Goal: Task Accomplishment & Management: Complete application form

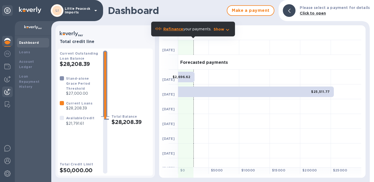
click at [8, 89] on img at bounding box center [7, 92] width 6 height 6
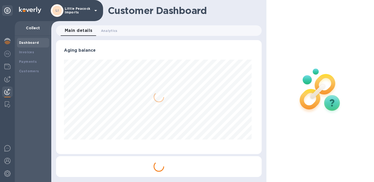
scroll to position [114, 203]
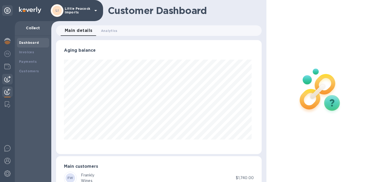
click at [9, 75] on div at bounding box center [7, 79] width 11 height 11
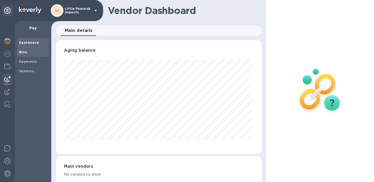
click at [25, 53] on b "Bills" at bounding box center [23, 52] width 8 height 4
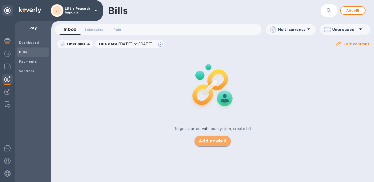
click at [216, 141] on span "Add new bill" at bounding box center [213, 141] width 28 height 6
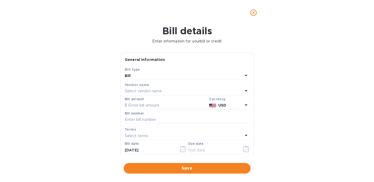
click at [155, 91] on p "Select vendor name" at bounding box center [143, 91] width 37 height 6
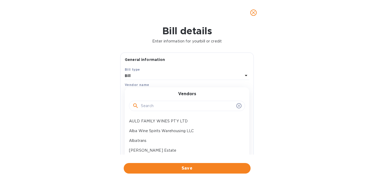
click at [159, 106] on input "text" at bounding box center [187, 106] width 93 height 8
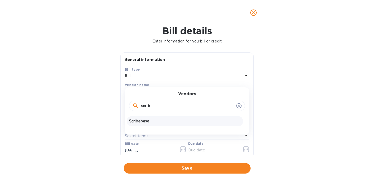
type input "scrib"
click at [149, 122] on p "Scribebase" at bounding box center [185, 122] width 112 height 6
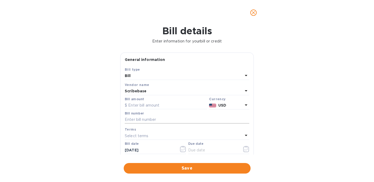
click at [187, 120] on input "text" at bounding box center [187, 120] width 124 height 8
paste input "N25275085"
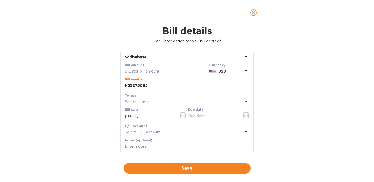
scroll to position [33, 0]
type input "N25275085"
click at [177, 71] on input "text" at bounding box center [166, 73] width 82 height 8
type input "150"
click at [245, 116] on icon "button" at bounding box center [246, 116] width 6 height 6
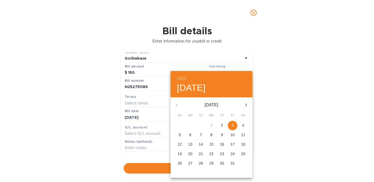
click at [234, 125] on span "3" at bounding box center [233, 125] width 10 height 5
type input "[DATE]"
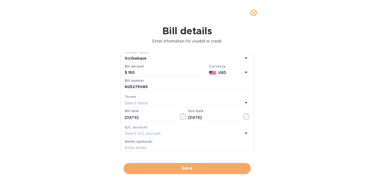
click at [172, 169] on span "Save" at bounding box center [187, 168] width 118 height 6
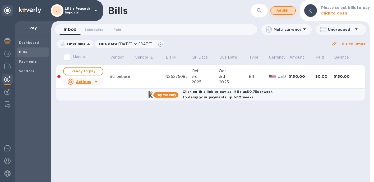
click at [293, 9] on button "Add bill" at bounding box center [282, 10] width 25 height 8
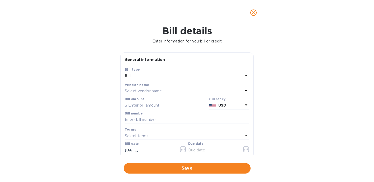
click at [155, 92] on p "Select vendor name" at bounding box center [143, 91] width 37 height 6
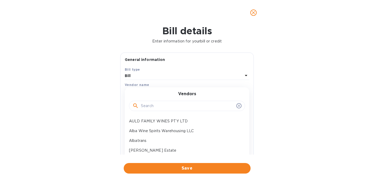
click at [153, 105] on input "text" at bounding box center [187, 106] width 93 height 8
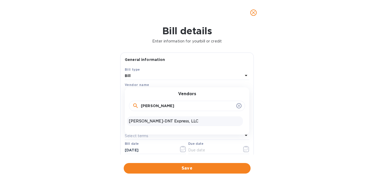
type input "[PERSON_NAME]"
click at [148, 121] on p "[PERSON_NAME]-DNT Express, LLC" at bounding box center [185, 122] width 112 height 6
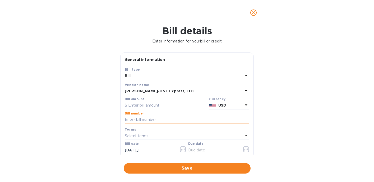
click at [170, 121] on input "text" at bounding box center [187, 120] width 124 height 8
paste input "N25275085"
type input "N25275085"
click at [166, 105] on input "text" at bounding box center [166, 106] width 82 height 8
type input "198.94"
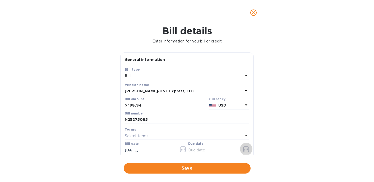
click at [240, 151] on button "button" at bounding box center [246, 149] width 12 height 13
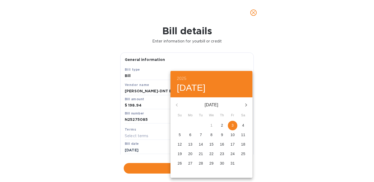
click at [231, 155] on p "24" at bounding box center [232, 153] width 4 height 5
type input "[DATE]"
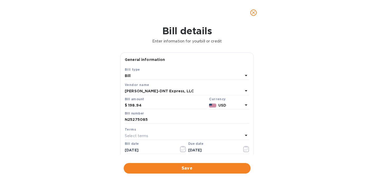
scroll to position [1, 0]
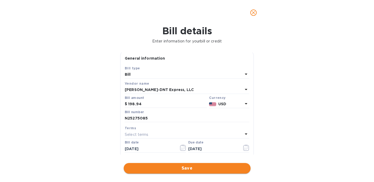
click at [190, 168] on span "Save" at bounding box center [187, 168] width 118 height 6
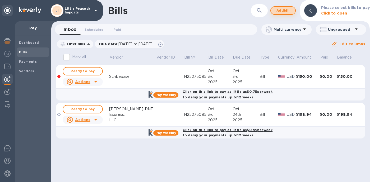
click at [282, 11] on span "Add bill" at bounding box center [283, 10] width 16 height 6
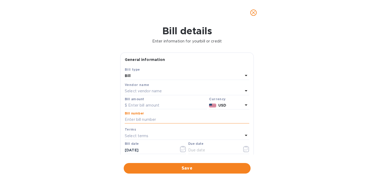
click at [142, 119] on input "text" at bounding box center [187, 120] width 124 height 8
paste input "N25275085"
type input "N25275085"
click at [149, 107] on input "text" at bounding box center [166, 106] width 82 height 8
type input "138.39"
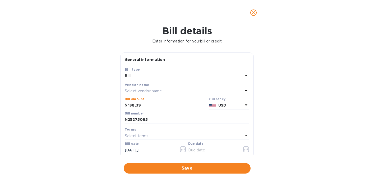
click at [151, 90] on p "Select vendor name" at bounding box center [143, 91] width 37 height 6
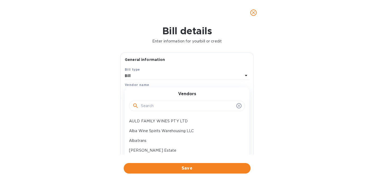
click at [153, 104] on input "text" at bounding box center [187, 106] width 93 height 8
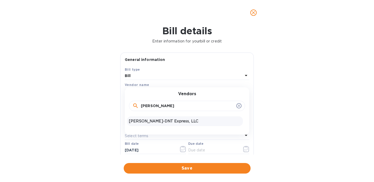
type input "[PERSON_NAME]"
click at [149, 120] on p "[PERSON_NAME]-DNT Express, LLC" at bounding box center [185, 122] width 112 height 6
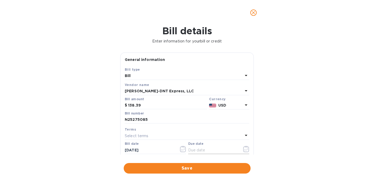
click at [244, 151] on icon "button" at bounding box center [246, 149] width 6 height 6
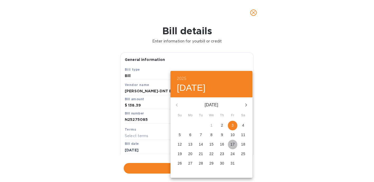
click at [233, 145] on p "17" at bounding box center [232, 144] width 4 height 5
type input "[DATE]"
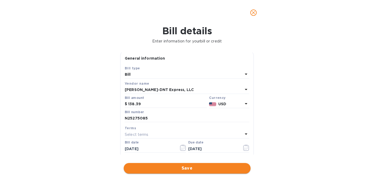
click at [177, 171] on span "Save" at bounding box center [187, 168] width 118 height 6
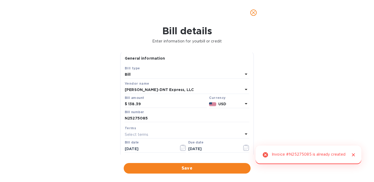
click at [253, 11] on icon "close" at bounding box center [253, 12] width 5 height 5
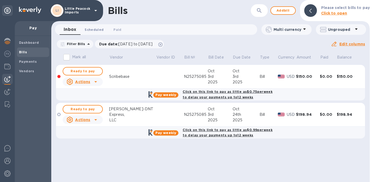
click at [88, 33] on button "Scheduled 0" at bounding box center [93, 29] width 27 height 11
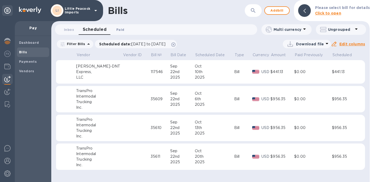
click at [118, 28] on span "Paid 0" at bounding box center [120, 30] width 8 height 6
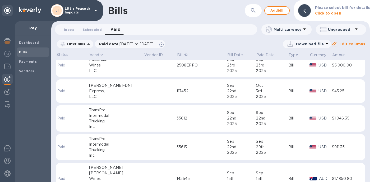
scroll to position [168, 0]
click at [70, 33] on button "Inbox 0" at bounding box center [68, 29] width 19 height 11
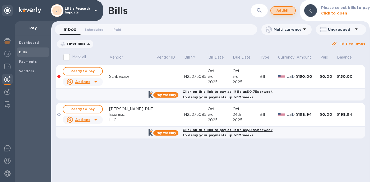
click at [289, 11] on span "Add bill" at bounding box center [283, 10] width 16 height 6
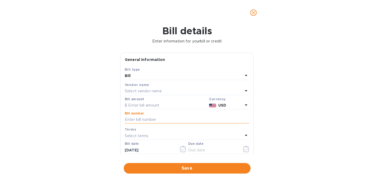
click at [152, 119] on input "text" at bounding box center [187, 120] width 124 height 8
paste input "117644"
type input "117644"
click at [153, 96] on div "Vendor name Select vendor name" at bounding box center [187, 88] width 126 height 15
click at [153, 90] on p "Select vendor name" at bounding box center [143, 91] width 37 height 6
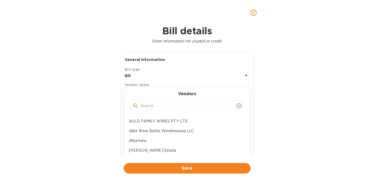
click at [154, 107] on input "text" at bounding box center [187, 106] width 93 height 8
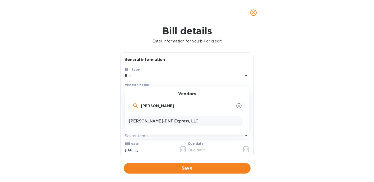
type input "[PERSON_NAME]"
click at [153, 121] on p "[PERSON_NAME]-DNT Express, LLC" at bounding box center [185, 122] width 112 height 6
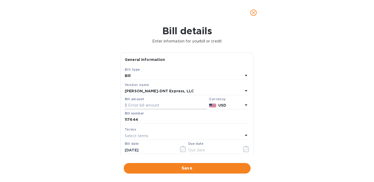
click at [167, 105] on input "text" at bounding box center [166, 106] width 82 height 8
type input "138.39"
click at [243, 149] on icon "button" at bounding box center [246, 149] width 6 height 6
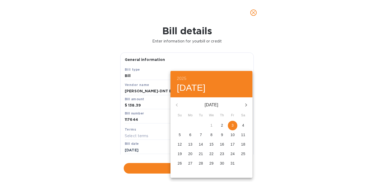
click at [232, 145] on p "17" at bounding box center [232, 144] width 4 height 5
type input "[DATE]"
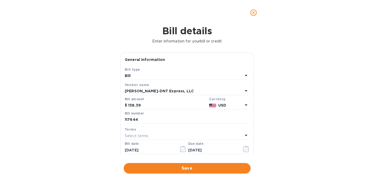
scroll to position [1, 0]
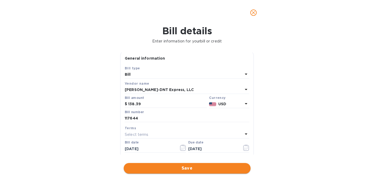
click at [174, 169] on span "Save" at bounding box center [187, 168] width 118 height 6
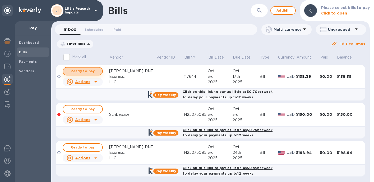
click at [87, 71] on span "Ready to pay" at bounding box center [82, 71] width 31 height 6
click at [89, 69] on span "Ready to pay" at bounding box center [82, 71] width 31 height 6
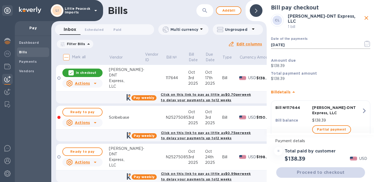
click at [364, 41] on icon "button" at bounding box center [367, 44] width 6 height 6
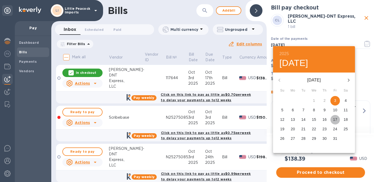
click at [333, 119] on p "17" at bounding box center [335, 119] width 4 height 5
type input "[DATE]"
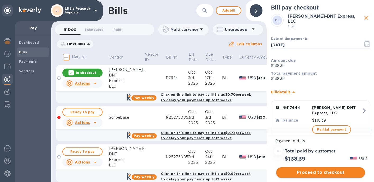
click at [323, 174] on span "Proceed to checkout" at bounding box center [320, 172] width 80 height 6
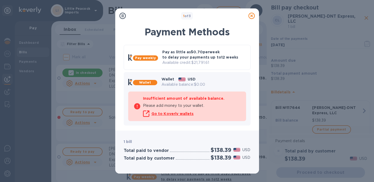
scroll to position [45, 0]
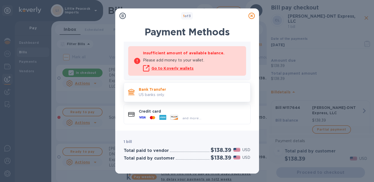
click at [184, 93] on p "US banks only." at bounding box center [192, 95] width 107 height 6
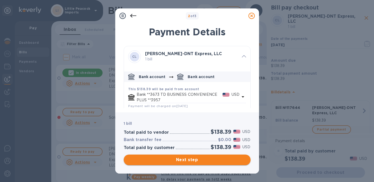
click at [213, 160] on span "Next step" at bounding box center [187, 160] width 118 height 6
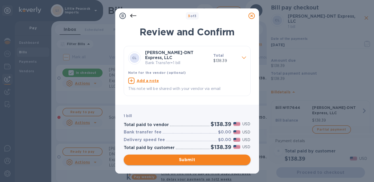
click at [226, 164] on button "Submit" at bounding box center [187, 160] width 127 height 11
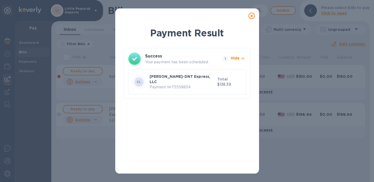
click at [251, 17] on icon at bounding box center [251, 16] width 6 height 6
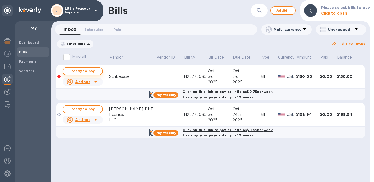
click at [81, 71] on span "Ready to pay" at bounding box center [82, 71] width 31 height 6
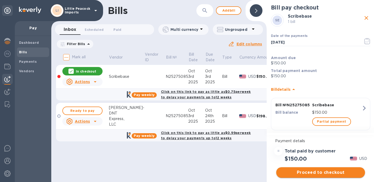
click at [322, 172] on span "Proceed to checkout" at bounding box center [320, 172] width 80 height 6
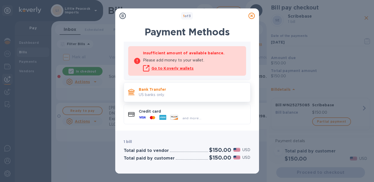
click at [196, 94] on p "US banks only." at bounding box center [192, 95] width 107 height 6
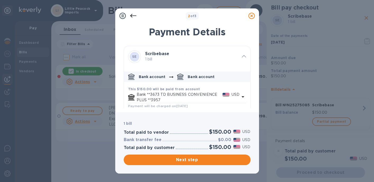
scroll to position [29, 0]
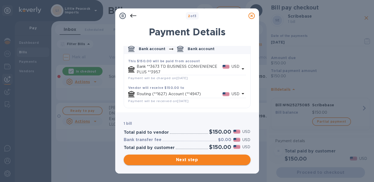
click at [202, 164] on button "Next step" at bounding box center [187, 160] width 127 height 11
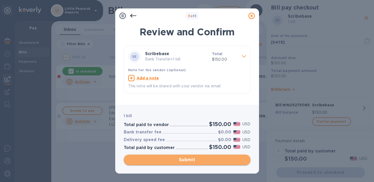
click at [204, 163] on span "Submit" at bounding box center [187, 160] width 118 height 6
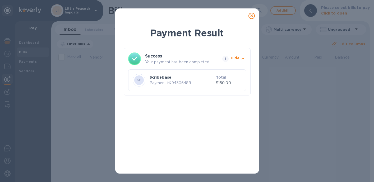
click at [252, 15] on icon at bounding box center [251, 16] width 6 height 6
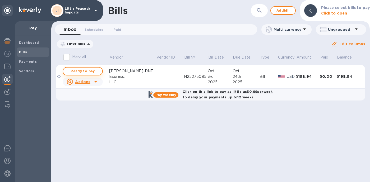
click at [92, 70] on span "Ready to pay" at bounding box center [82, 71] width 31 height 6
checkbox input "true"
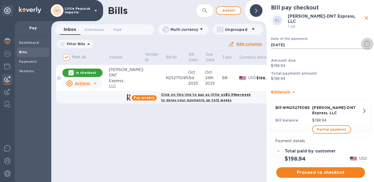
click at [364, 41] on icon "button" at bounding box center [367, 44] width 6 height 6
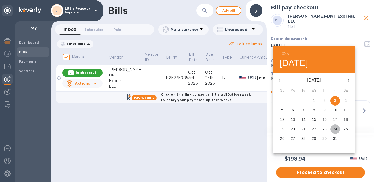
click at [335, 129] on p "24" at bounding box center [335, 128] width 4 height 5
type input "[DATE]"
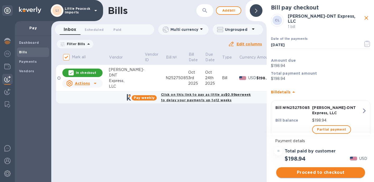
click at [322, 173] on span "Proceed to checkout" at bounding box center [320, 172] width 80 height 6
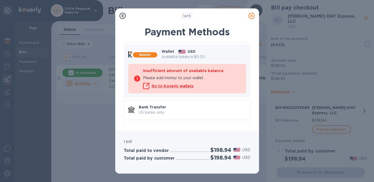
scroll to position [45, 0]
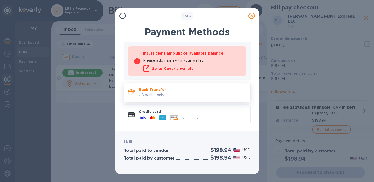
click at [200, 91] on p "Bank Transfer" at bounding box center [192, 89] width 107 height 5
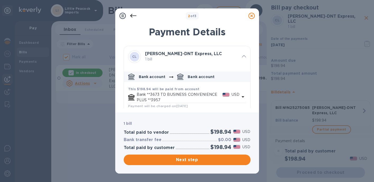
scroll to position [29, 0]
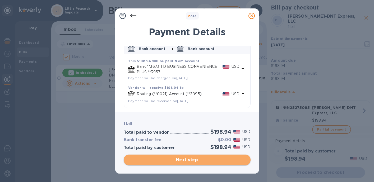
click at [190, 162] on span "Next step" at bounding box center [187, 160] width 118 height 6
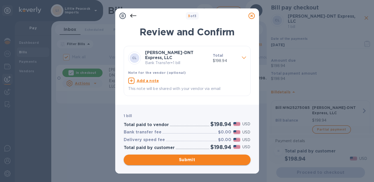
click at [193, 160] on span "Submit" at bounding box center [187, 160] width 118 height 6
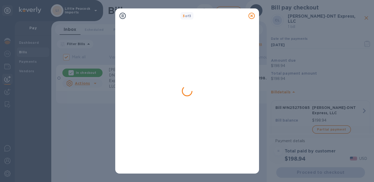
checkbox input "false"
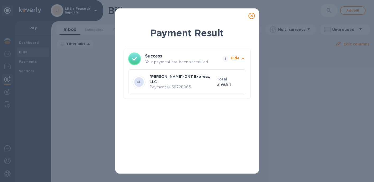
click at [251, 14] on icon at bounding box center [251, 16] width 6 height 6
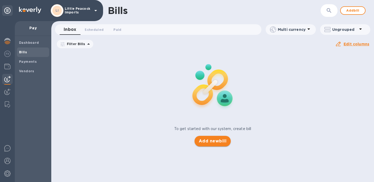
click at [215, 141] on span "Add new bill" at bounding box center [213, 141] width 28 height 6
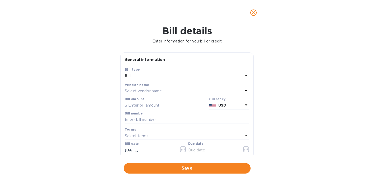
click at [152, 91] on p "Select vendor name" at bounding box center [143, 91] width 37 height 6
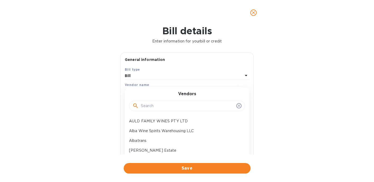
click at [154, 105] on input "text" at bounding box center [187, 106] width 93 height 8
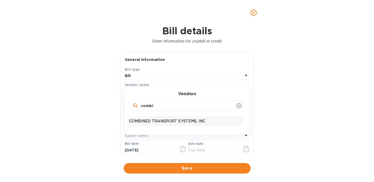
type input "combi"
click at [153, 123] on p "COMBINED TRANSPORT SYSTEMS, INC" at bounding box center [185, 122] width 112 height 6
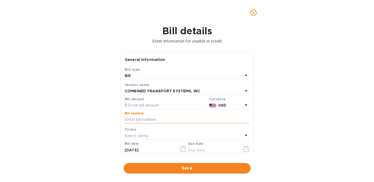
click at [161, 121] on input "text" at bounding box center [187, 120] width 124 height 8
paste input "114420"
type input "114420"
click at [155, 106] on input "text" at bounding box center [166, 106] width 82 height 8
type input "5,056.18"
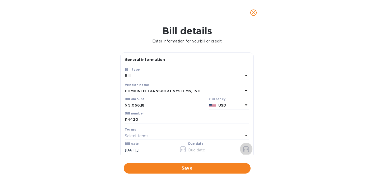
click at [247, 149] on icon "button" at bounding box center [247, 148] width 1 height 1
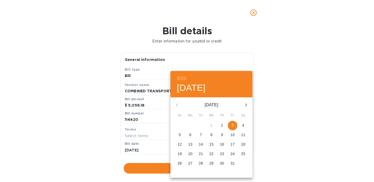
click at [232, 145] on p "17" at bounding box center [232, 144] width 4 height 5
type input "[DATE]"
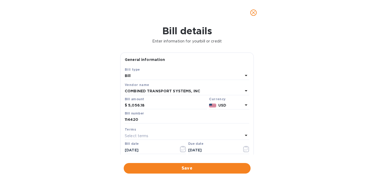
scroll to position [1, 0]
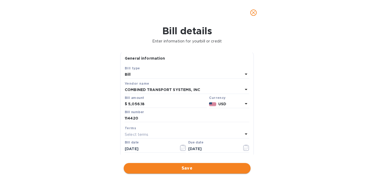
click at [188, 169] on span "Save" at bounding box center [187, 168] width 118 height 6
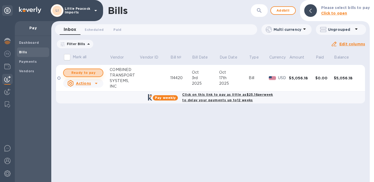
click at [95, 73] on span "Ready to pay" at bounding box center [83, 73] width 31 height 6
checkbox input "true"
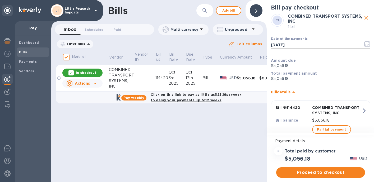
click at [368, 43] on icon "button" at bounding box center [368, 43] width 1 height 1
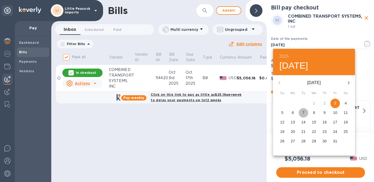
click at [302, 113] on p "7" at bounding box center [303, 112] width 2 height 5
type input "[DATE]"
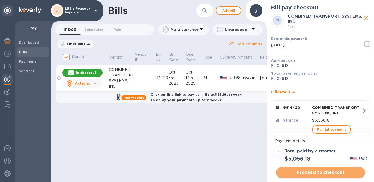
click at [324, 171] on span "Proceed to checkout" at bounding box center [320, 172] width 80 height 6
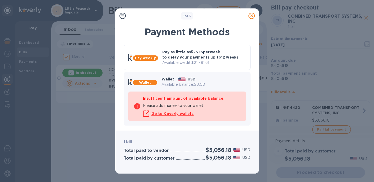
scroll to position [45, 0]
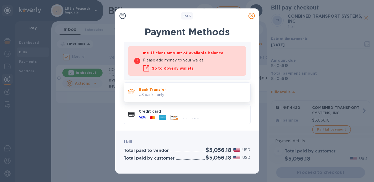
click at [192, 89] on p "Bank Transfer" at bounding box center [192, 89] width 107 height 5
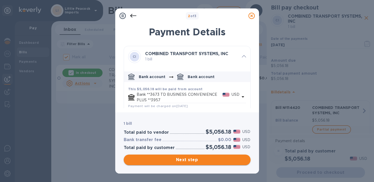
click at [217, 161] on span "Next step" at bounding box center [187, 160] width 118 height 6
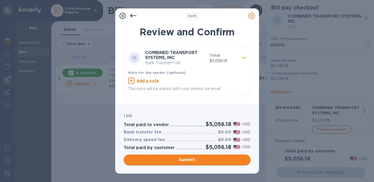
click at [184, 161] on span "Submit" at bounding box center [187, 160] width 118 height 6
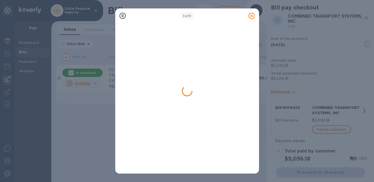
checkbox input "false"
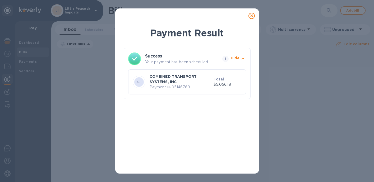
click at [252, 15] on icon at bounding box center [251, 16] width 6 height 6
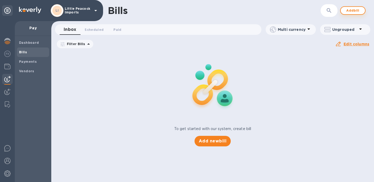
click at [352, 9] on span "Add bill" at bounding box center [353, 10] width 16 height 6
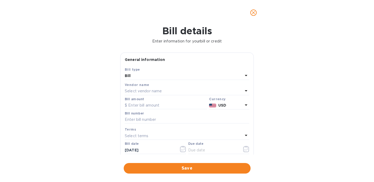
click at [146, 89] on p "Select vendor name" at bounding box center [143, 91] width 37 height 6
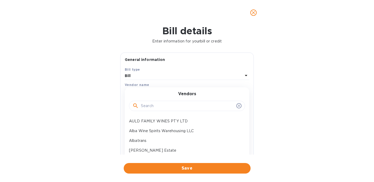
click at [151, 106] on input "text" at bounding box center [187, 106] width 93 height 8
type input "alba"
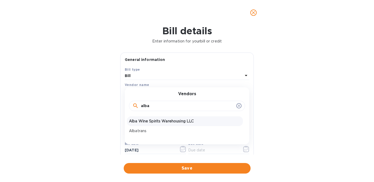
click at [158, 122] on p "Alba Wine Spirits Warehousing LLC" at bounding box center [185, 122] width 112 height 6
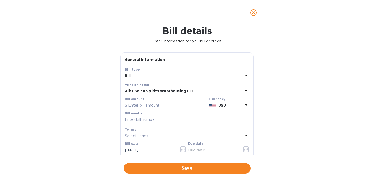
click at [150, 107] on input "text" at bounding box center [166, 106] width 82 height 8
type input "13,097.22"
click at [149, 117] on input "text" at bounding box center [187, 120] width 124 height 8
type input "9296 CM1569"
click at [243, 149] on icon "button" at bounding box center [246, 149] width 6 height 6
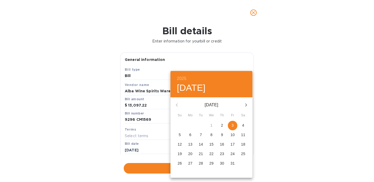
click at [230, 127] on span "3" at bounding box center [233, 125] width 10 height 5
type input "[DATE]"
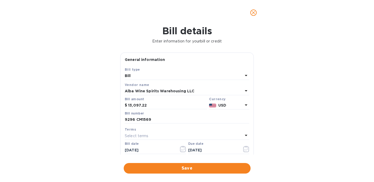
scroll to position [1, 0]
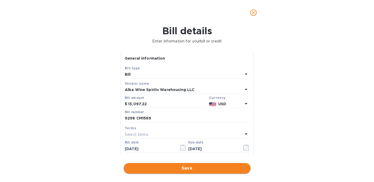
click at [196, 169] on span "Save" at bounding box center [187, 168] width 118 height 6
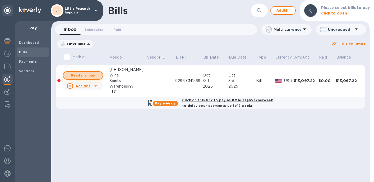
click at [91, 76] on span "Ready to pay" at bounding box center [83, 75] width 31 height 6
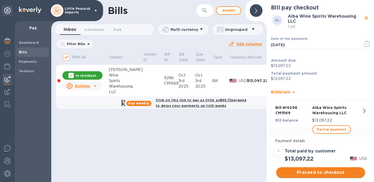
click at [326, 172] on span "Proceed to checkout" at bounding box center [320, 172] width 80 height 6
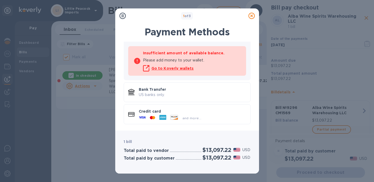
scroll to position [45, 0]
click at [183, 90] on p "Bank Transfer" at bounding box center [192, 89] width 107 height 5
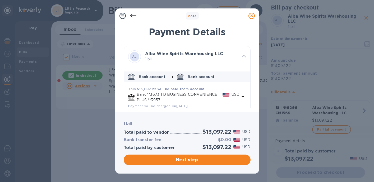
scroll to position [32, 0]
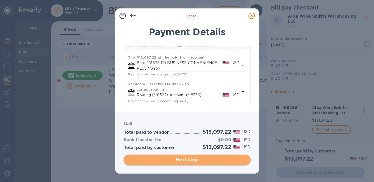
click at [213, 159] on span "Next step" at bounding box center [187, 160] width 118 height 6
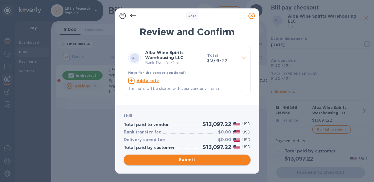
click at [198, 162] on span "Submit" at bounding box center [187, 160] width 118 height 6
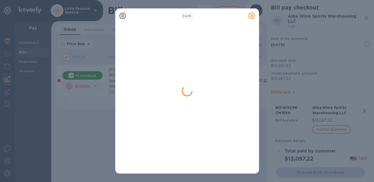
checkbox input "false"
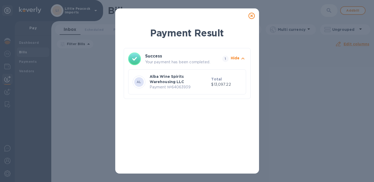
click at [251, 15] on icon at bounding box center [251, 16] width 6 height 6
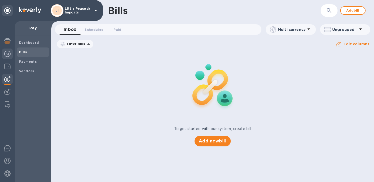
click at [10, 54] on img at bounding box center [7, 54] width 6 height 6
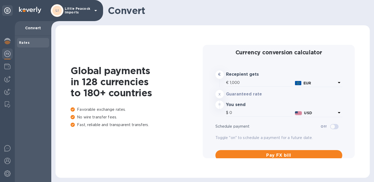
type input "1,189.28"
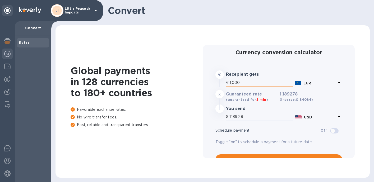
click at [250, 82] on input "1,000" at bounding box center [260, 83] width 63 height 8
type input "1"
type input "1.19"
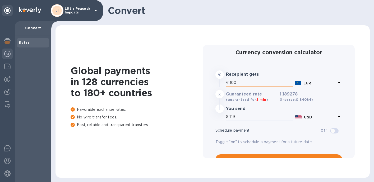
type input "1,000"
type input "1,189.28"
type input "10,000"
type input "11,892.78"
type input "10,000"
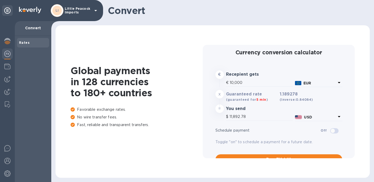
click at [315, 85] on p "EUR" at bounding box center [319, 84] width 32 height 6
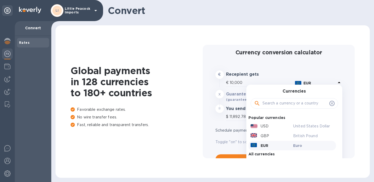
click at [291, 104] on input "text" at bounding box center [294, 104] width 65 height 8
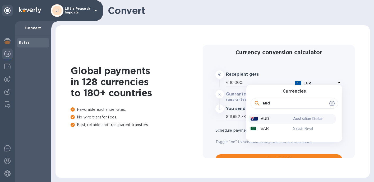
type input "aud"
click at [274, 119] on div "AUD" at bounding box center [270, 119] width 43 height 8
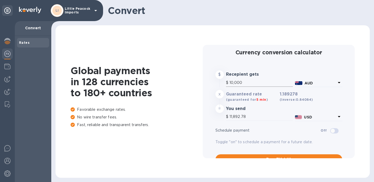
type input "6,691.08"
